Goal: Find specific page/section

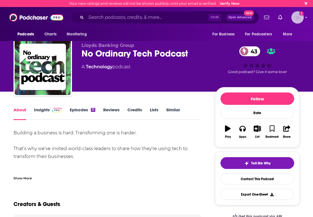
click at [301, 16] on img "Logged in as atenbroek" at bounding box center [297, 17] width 12 height 12
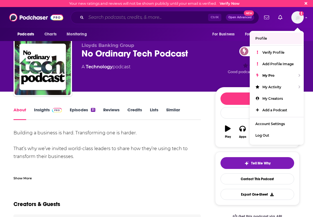
click at [161, 19] on input "Search podcasts, credits, & more..." at bounding box center [147, 17] width 122 height 9
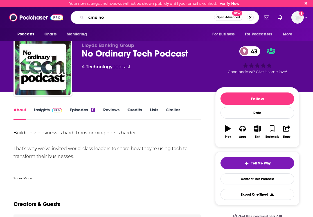
type input "cmo now"
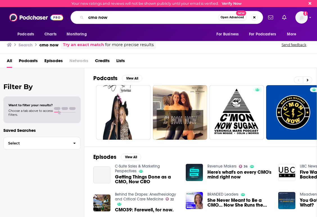
click at [161, 19] on input "cmo now" at bounding box center [152, 17] width 132 height 9
type input "cmo now cnbc"
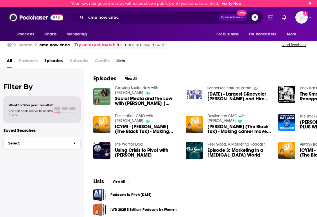
scroll to position [19, 0]
